Goal: Navigation & Orientation: Find specific page/section

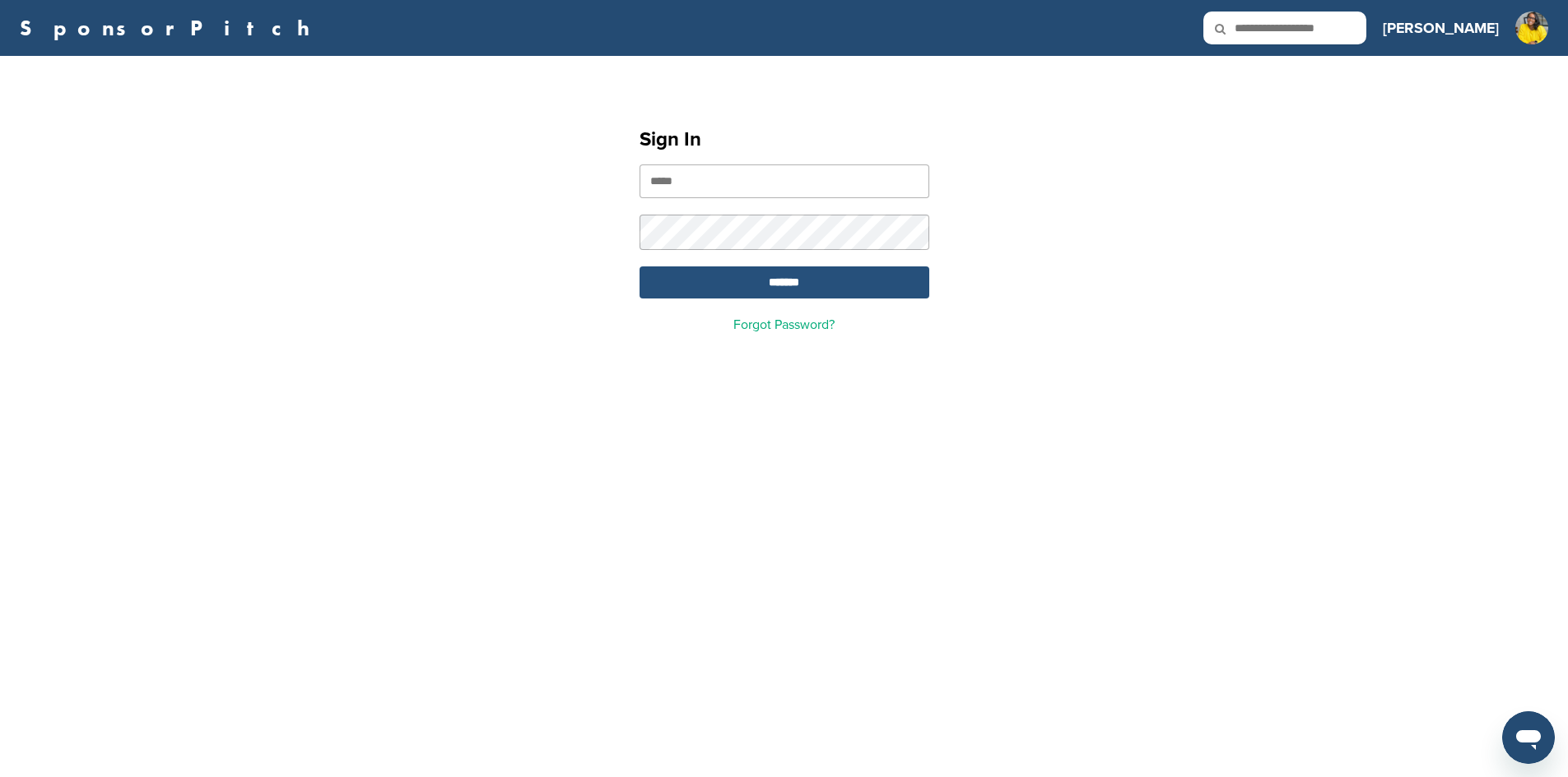
type input "**********"
click at [718, 275] on input "*******" at bounding box center [784, 283] width 289 height 32
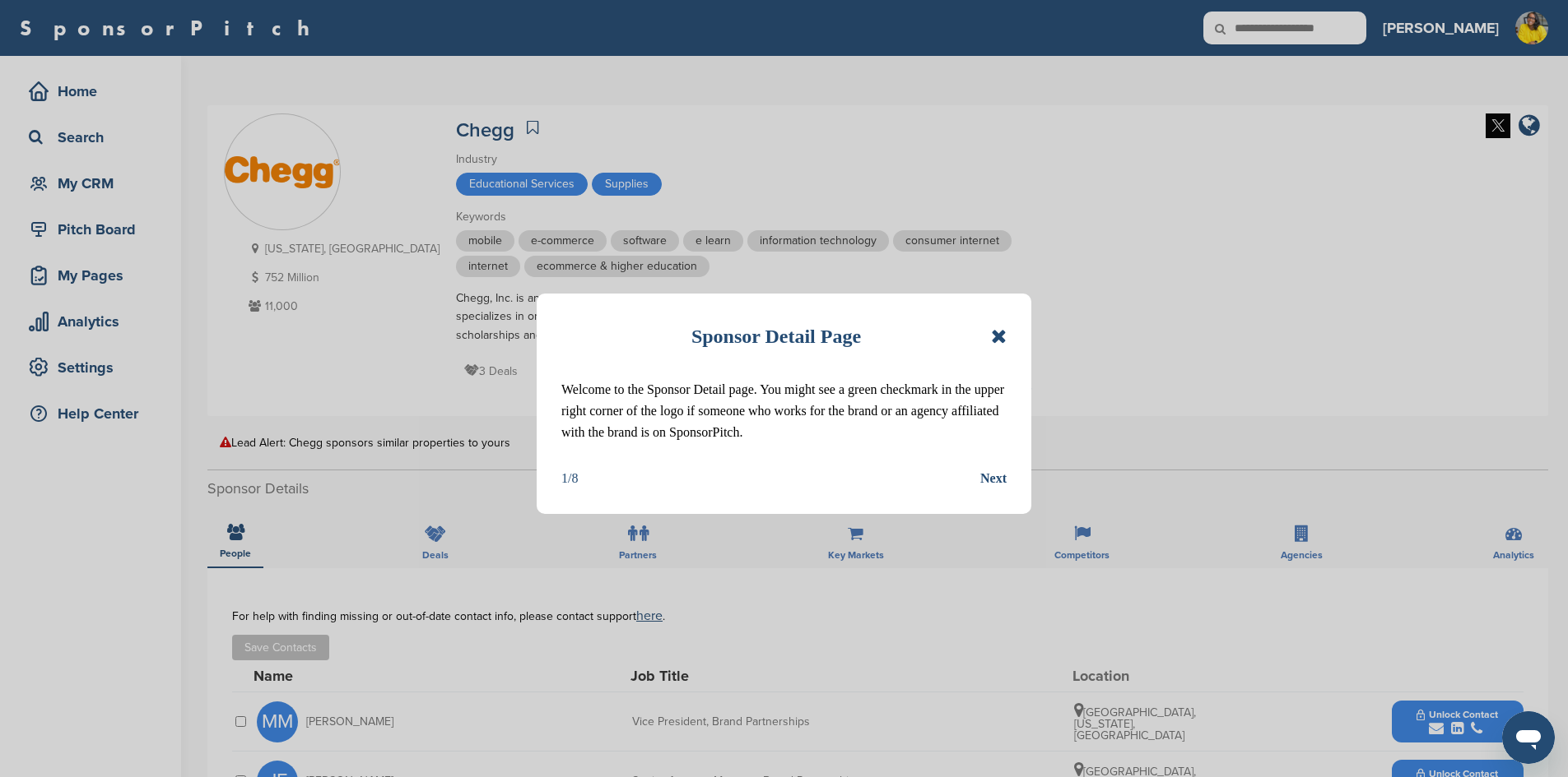
click at [998, 337] on icon at bounding box center [999, 336] width 16 height 20
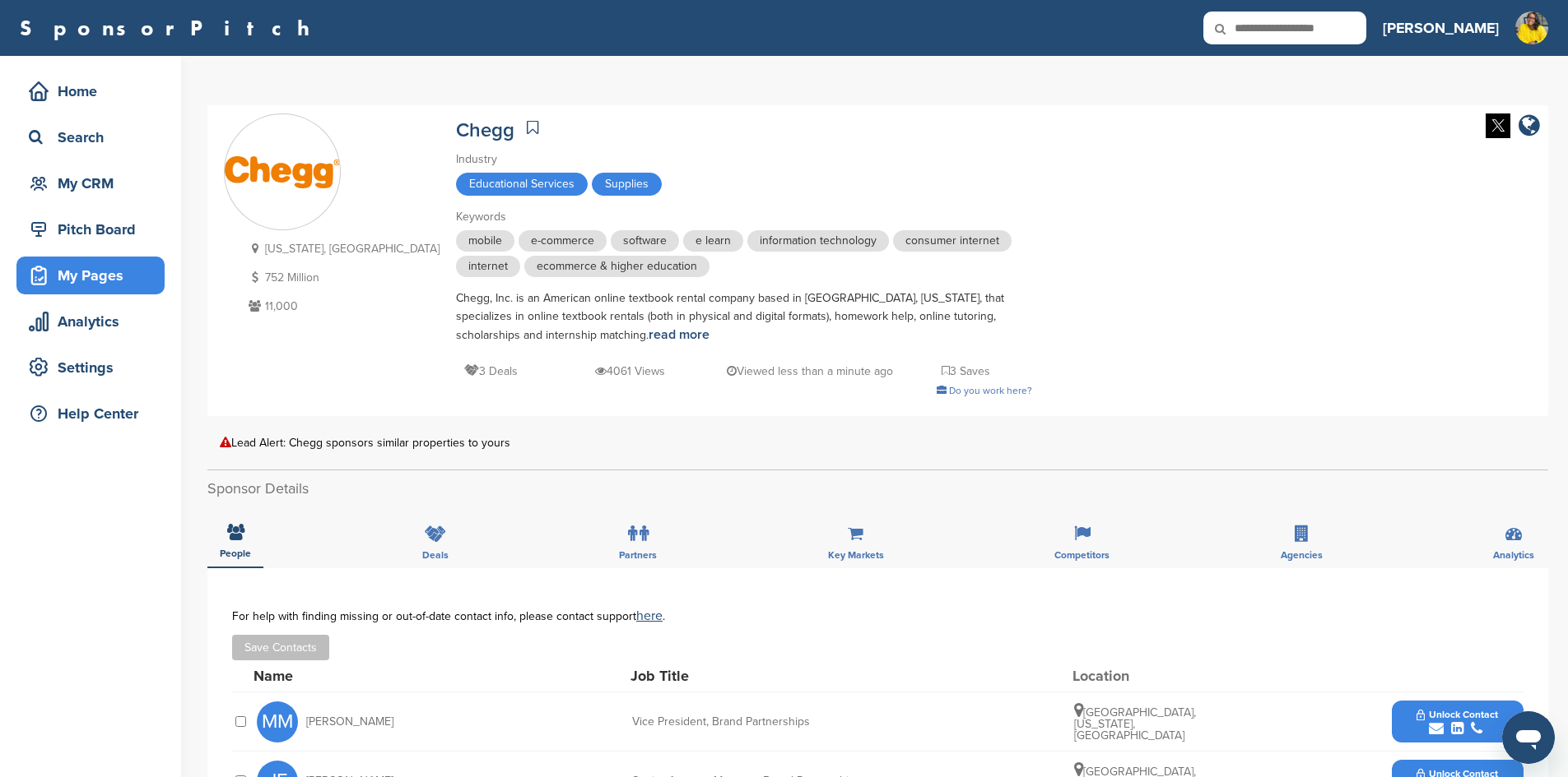
click at [92, 277] on div "My Pages" at bounding box center [95, 275] width 140 height 29
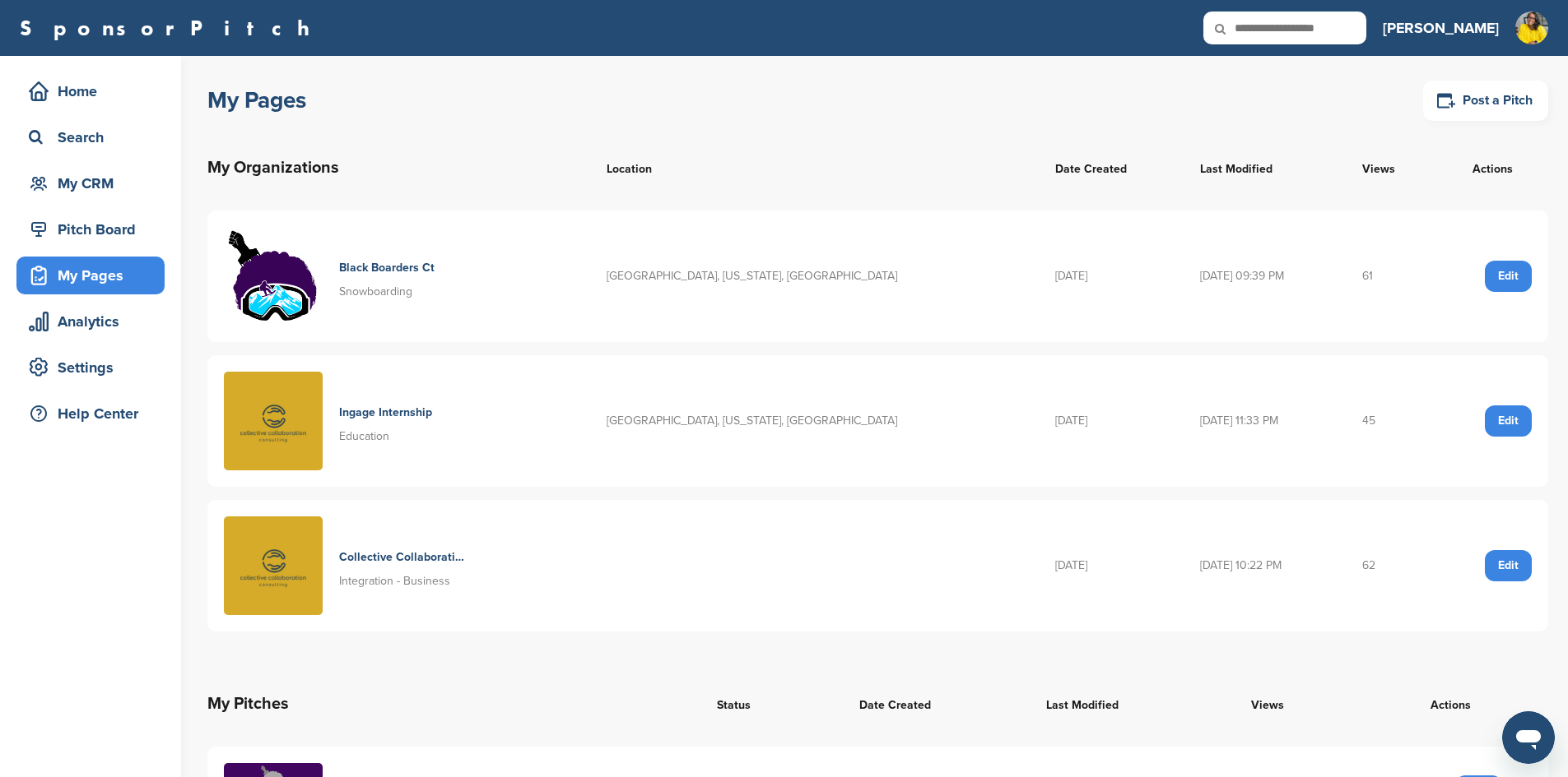
click at [391, 263] on h4 "Black Boarders Ct" at bounding box center [386, 268] width 96 height 18
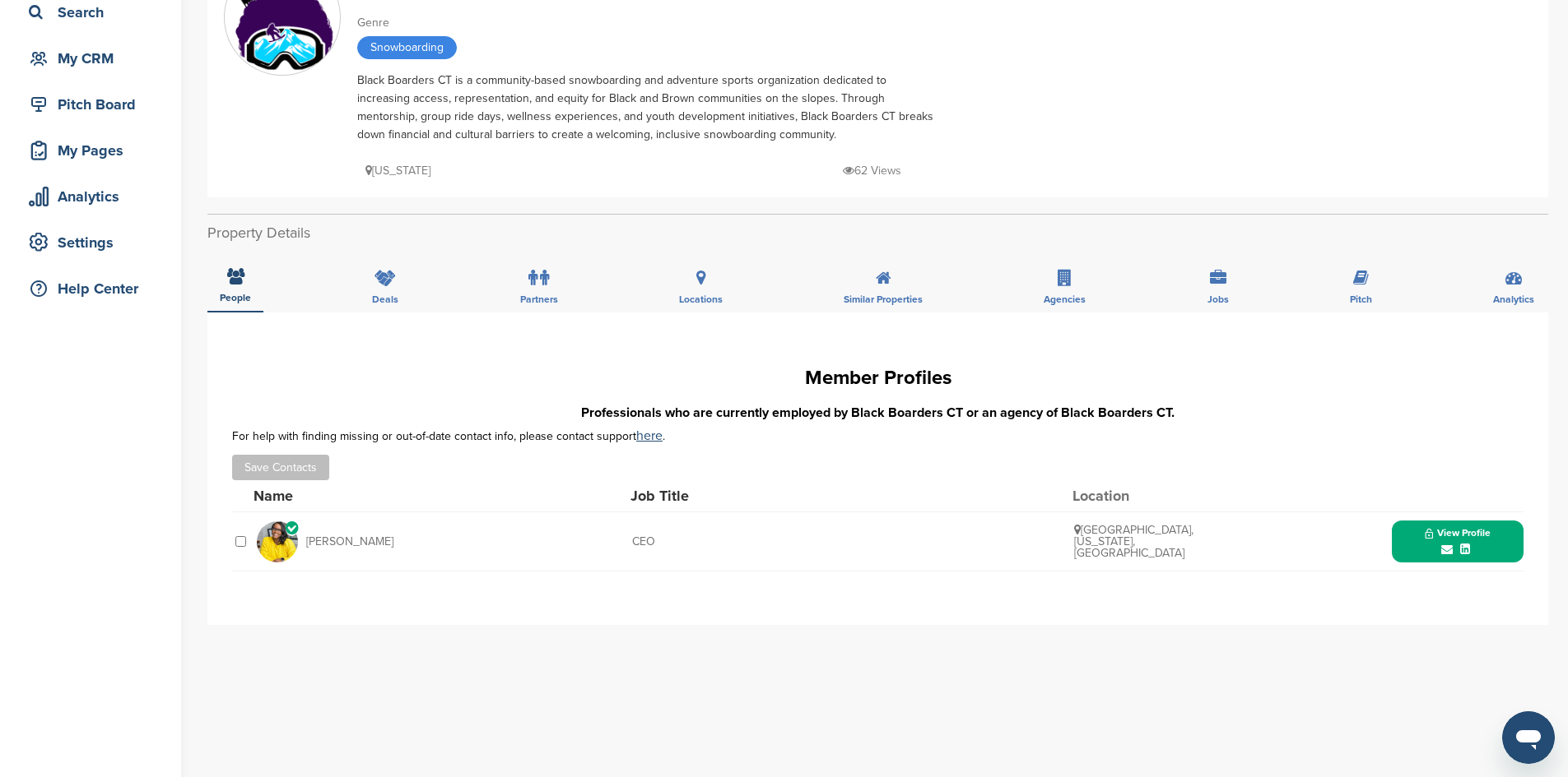
scroll to position [164, 0]
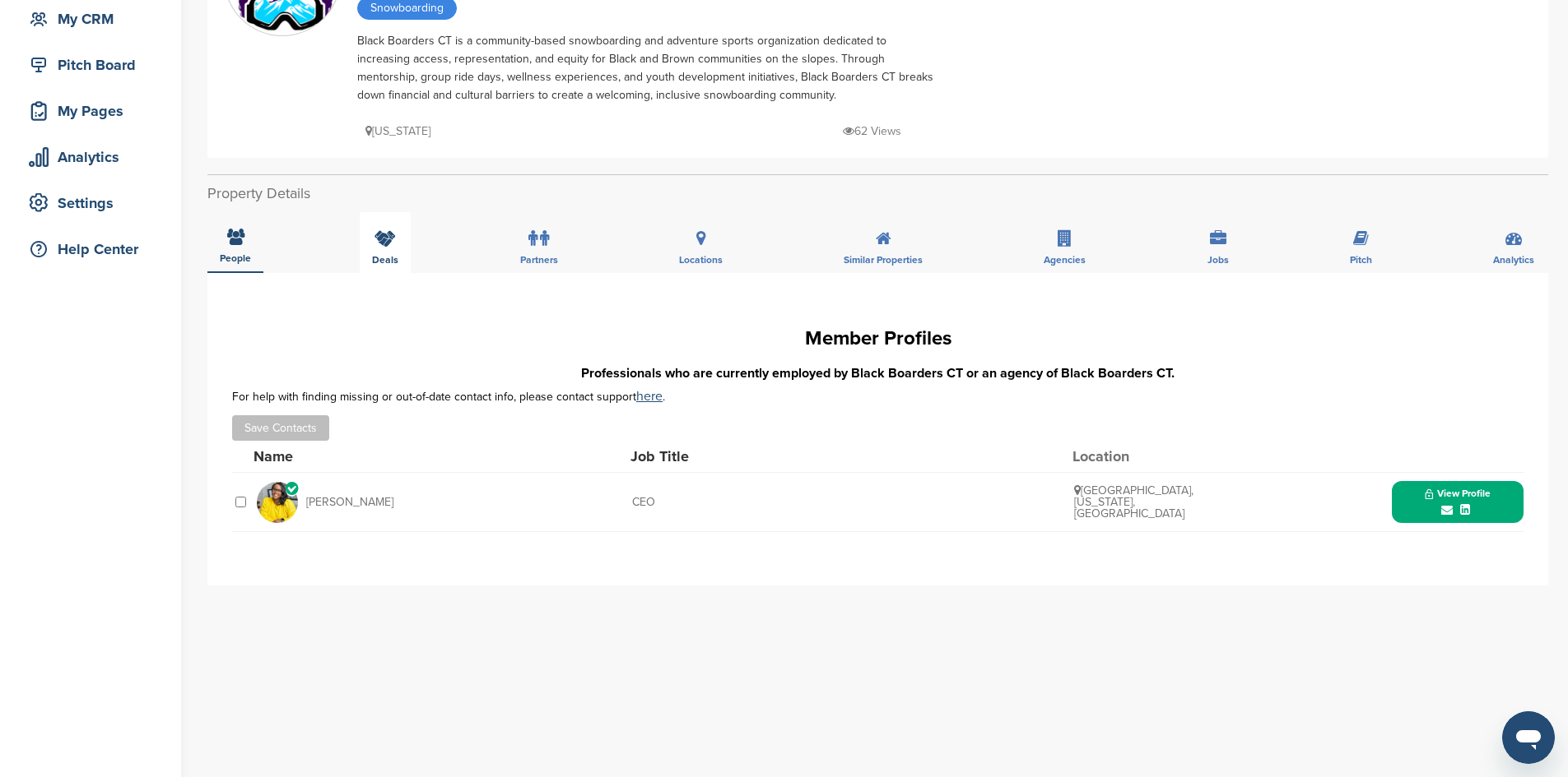
click at [386, 246] on icon at bounding box center [385, 238] width 22 height 16
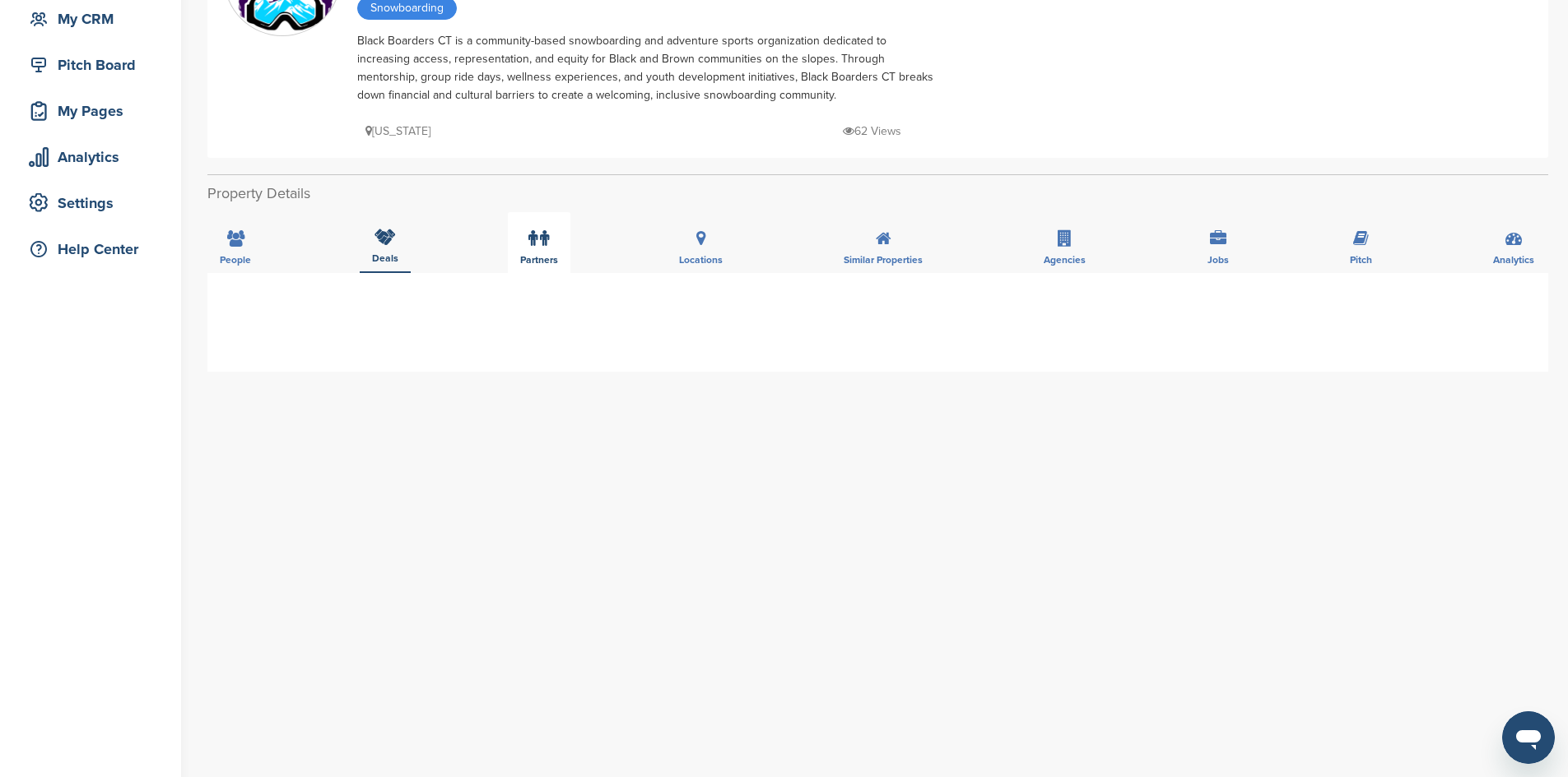
click at [510, 253] on div "Partners" at bounding box center [539, 242] width 62 height 60
click at [548, 253] on span "Partners" at bounding box center [539, 258] width 38 height 9
click at [721, 254] on div "Locations" at bounding box center [701, 242] width 68 height 60
click at [890, 253] on div "Similar Properties" at bounding box center [883, 242] width 104 height 60
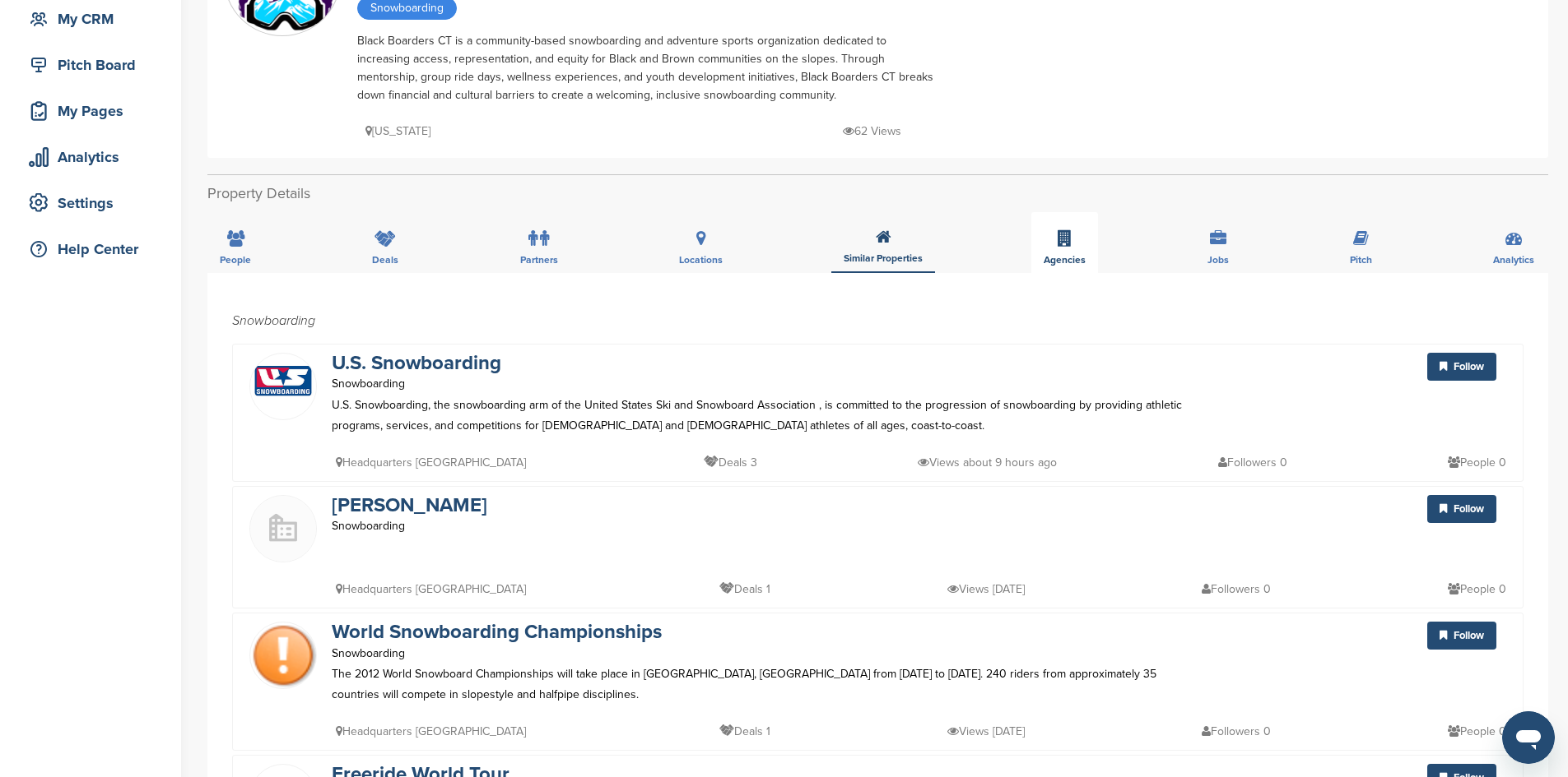
click at [1070, 247] on icon at bounding box center [1064, 238] width 14 height 16
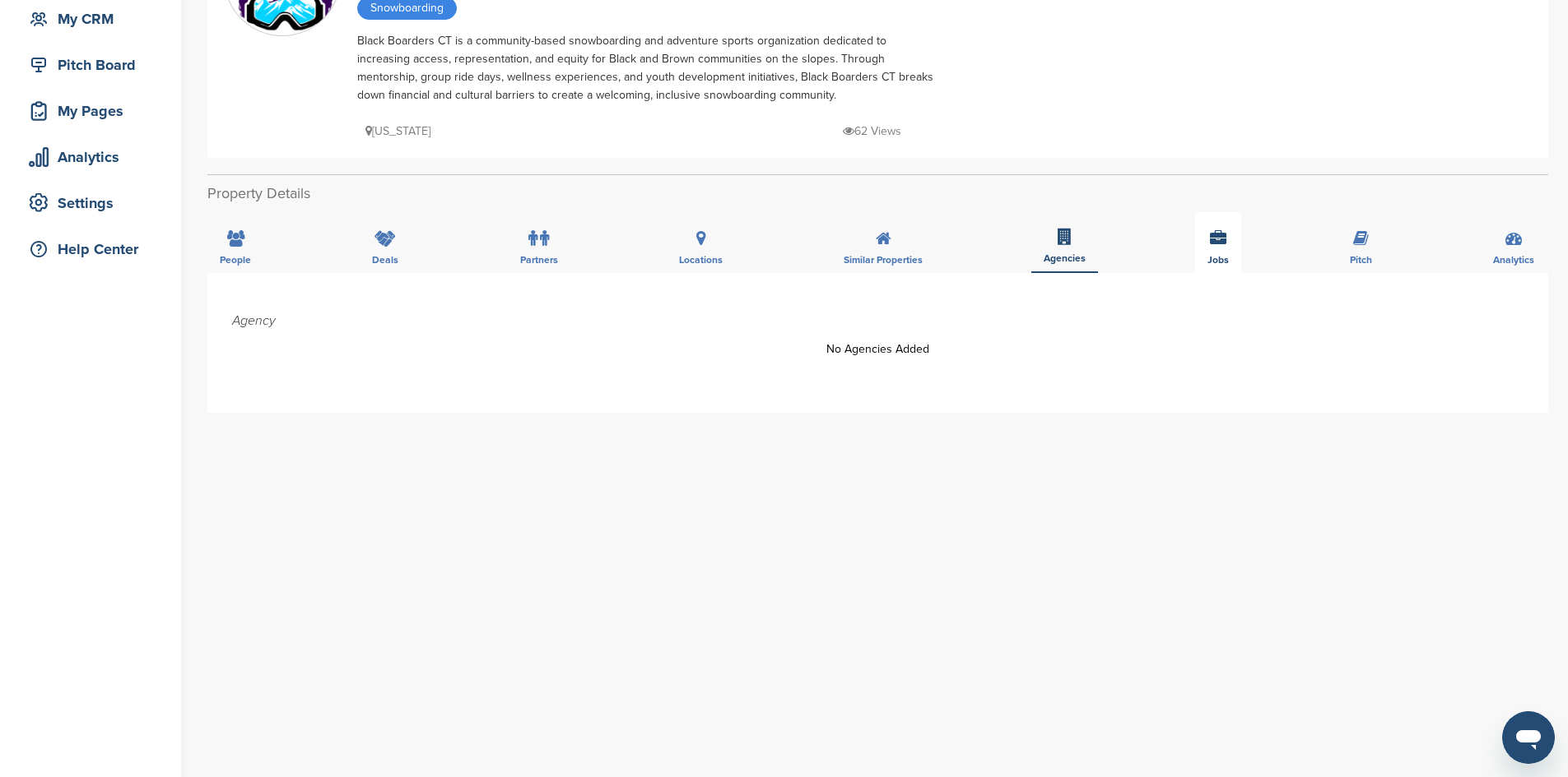
click at [1208, 248] on div "Jobs" at bounding box center [1217, 242] width 46 height 60
click at [1397, 250] on div "People Deals Partners Locations Similar Properties Agencies Jobs Pitch Analytics" at bounding box center [877, 242] width 1340 height 60
click at [1371, 250] on div "Pitch" at bounding box center [1361, 242] width 47 height 60
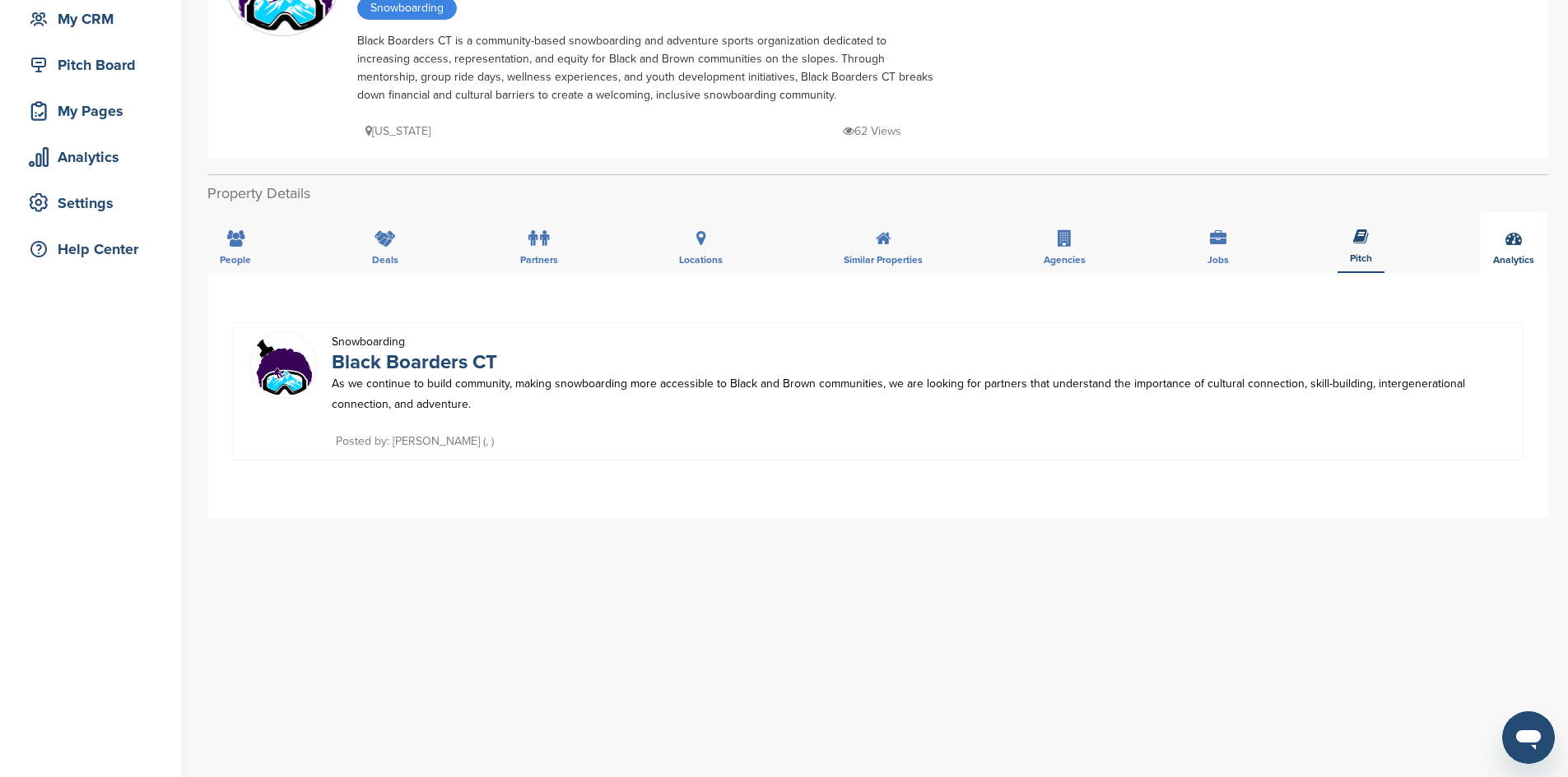
click at [1521, 257] on span "Analytics" at bounding box center [1513, 260] width 42 height 9
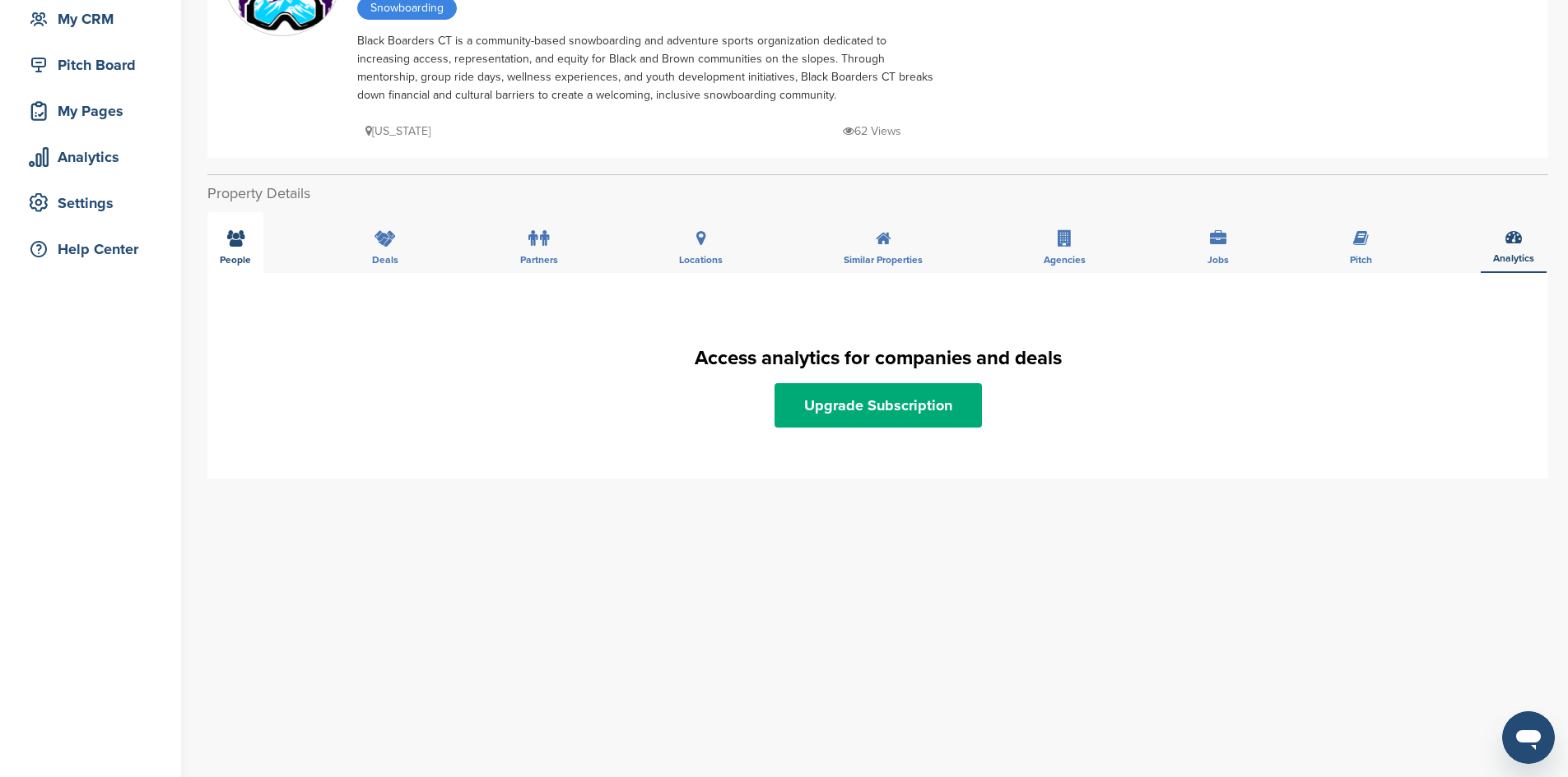
click at [218, 252] on div "People" at bounding box center [235, 242] width 56 height 60
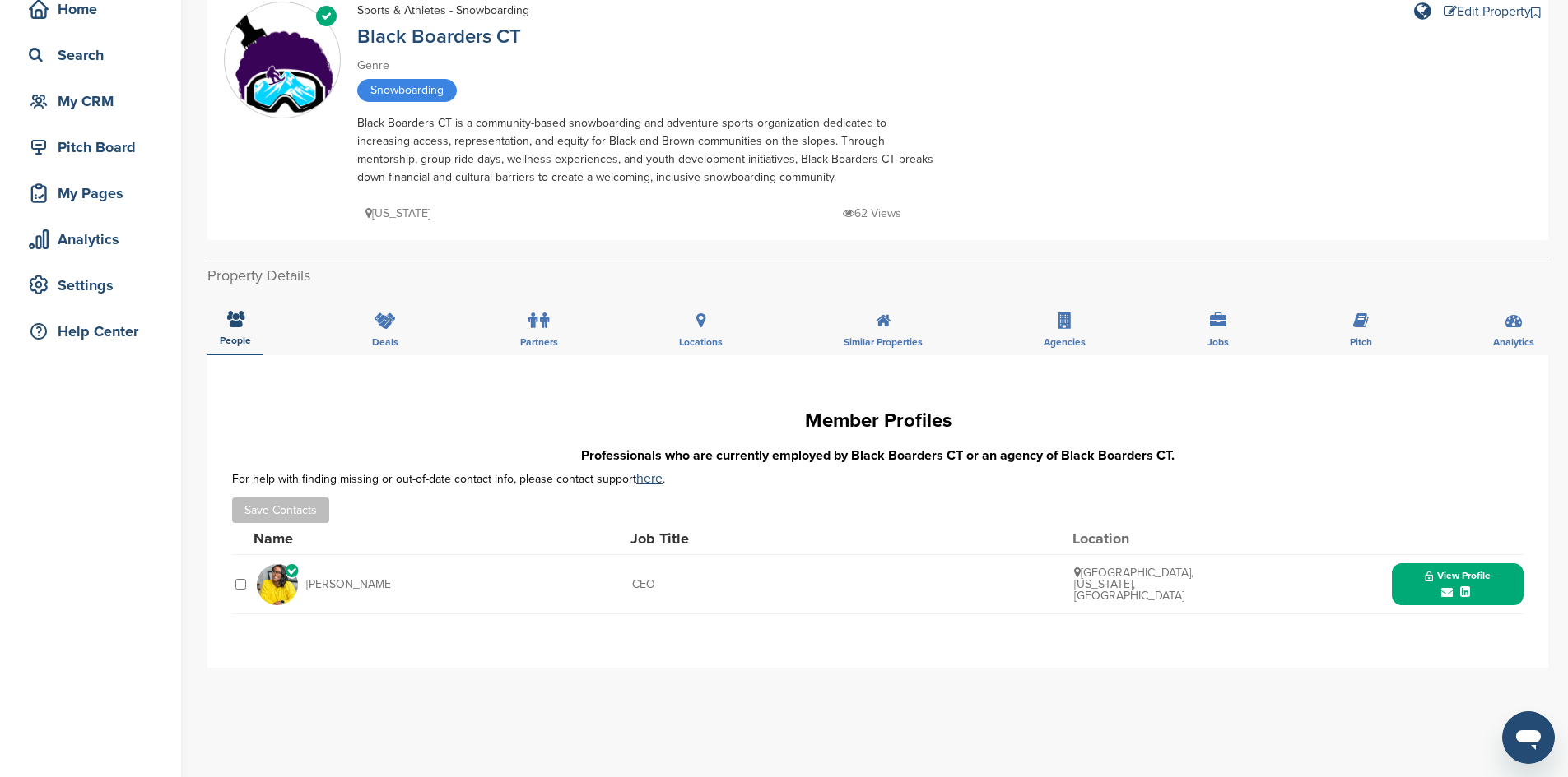
scroll to position [0, 0]
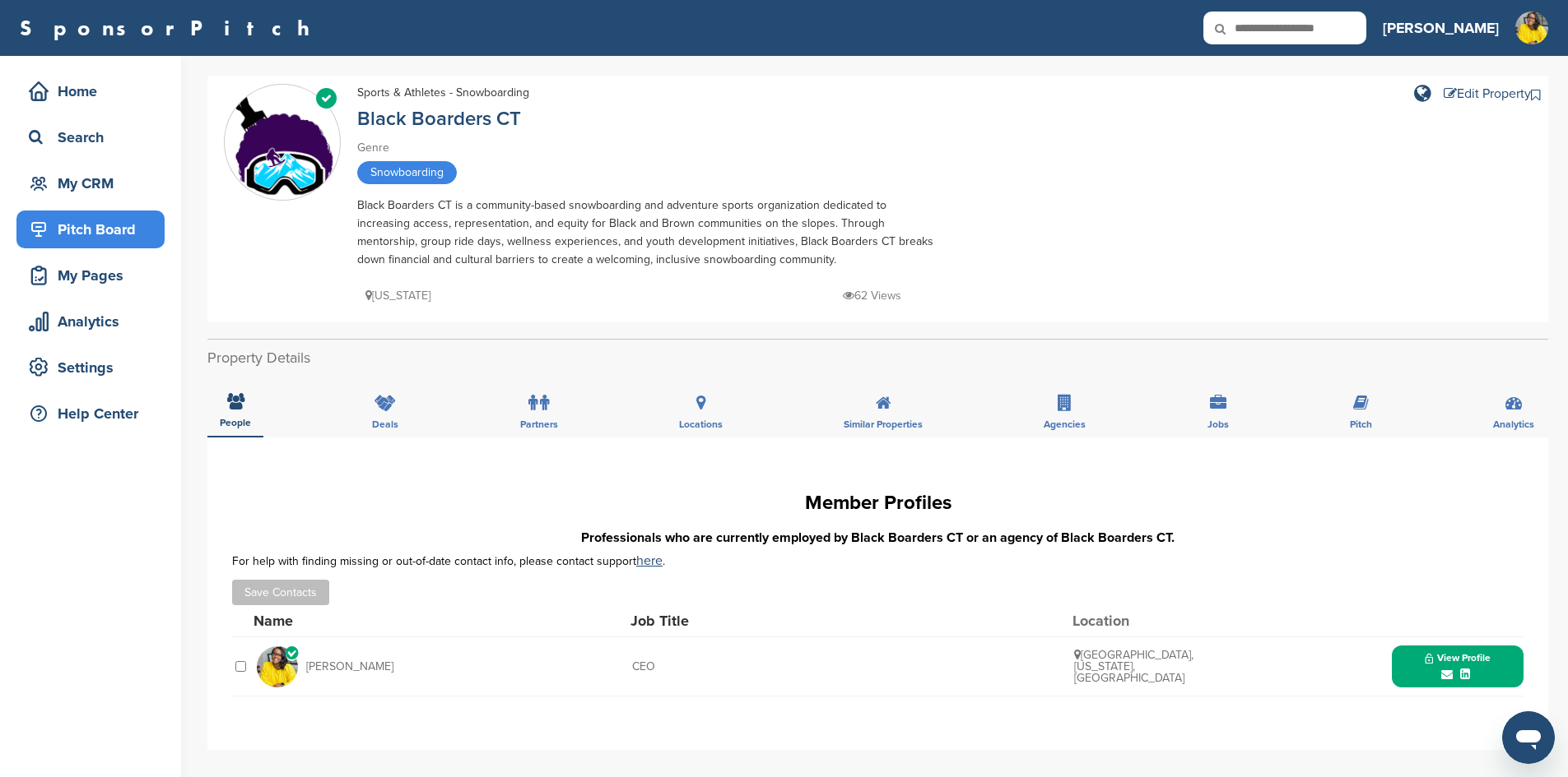
click at [87, 237] on div "Pitch Board" at bounding box center [95, 229] width 140 height 29
